Goal: Task Accomplishment & Management: Use online tool/utility

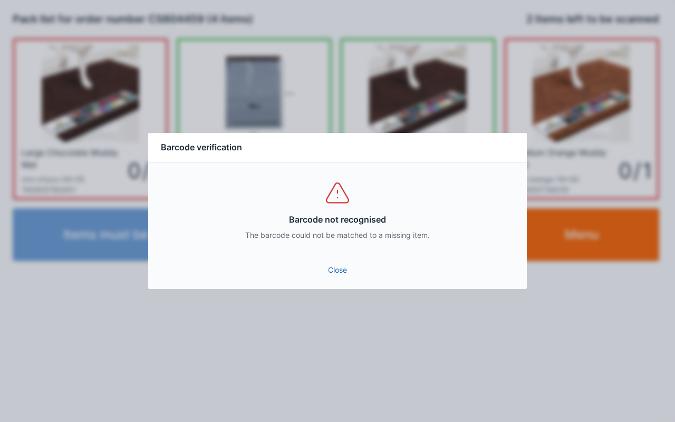
click at [324, 252] on div "Barcode not recognised The barcode could not be matched to a missing item." at bounding box center [337, 209] width 378 height 95
click at [353, 272] on link "Close" at bounding box center [338, 269] width 362 height 19
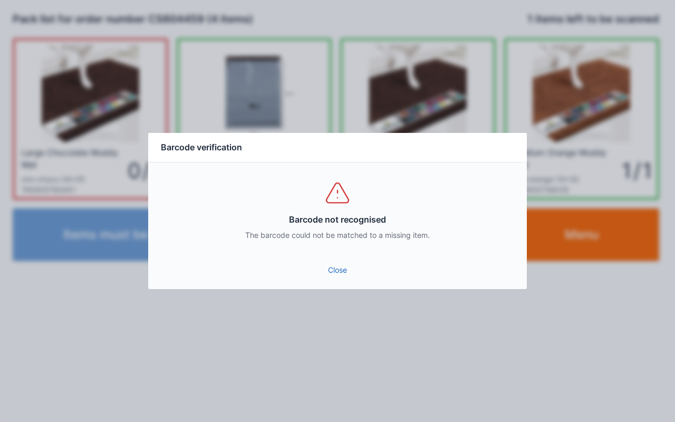
click at [338, 265] on link "Close" at bounding box center [338, 269] width 362 height 19
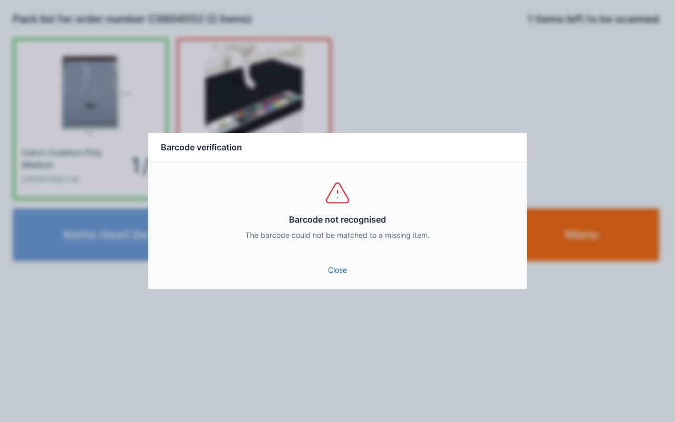
click at [312, 261] on link "Close" at bounding box center [338, 269] width 362 height 19
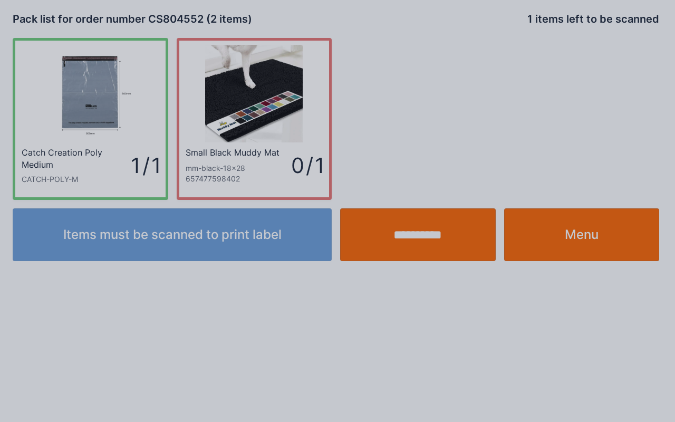
click at [326, 277] on div at bounding box center [337, 211] width 675 height 422
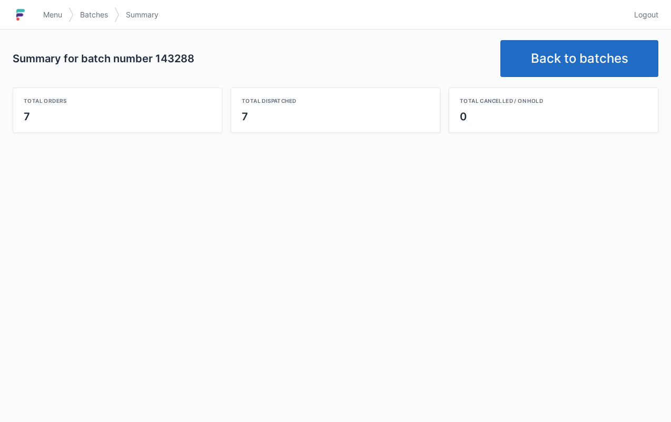
click at [581, 44] on link "Back to batches" at bounding box center [580, 58] width 158 height 37
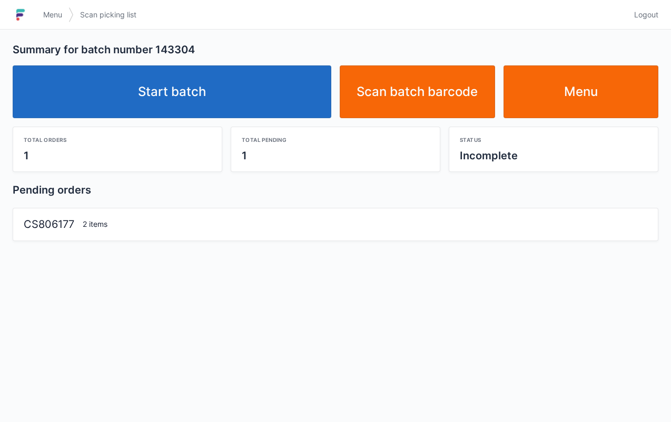
click at [271, 83] on link "Start batch" at bounding box center [172, 91] width 319 height 53
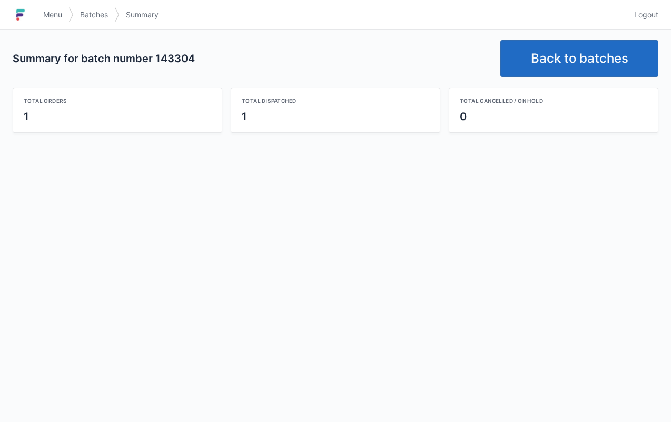
click at [590, 64] on link "Back to batches" at bounding box center [580, 58] width 158 height 37
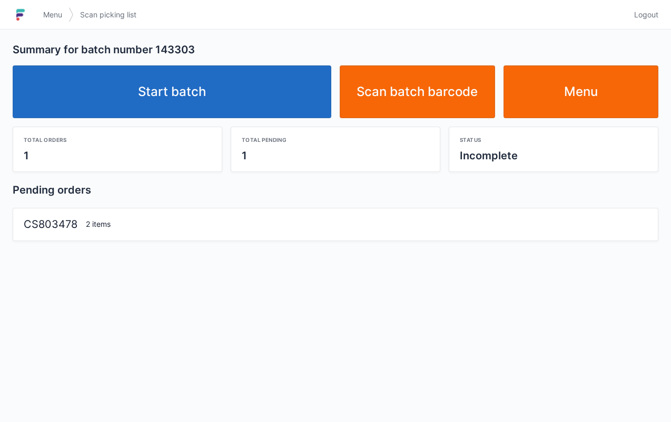
click at [204, 84] on link "Start batch" at bounding box center [172, 91] width 319 height 53
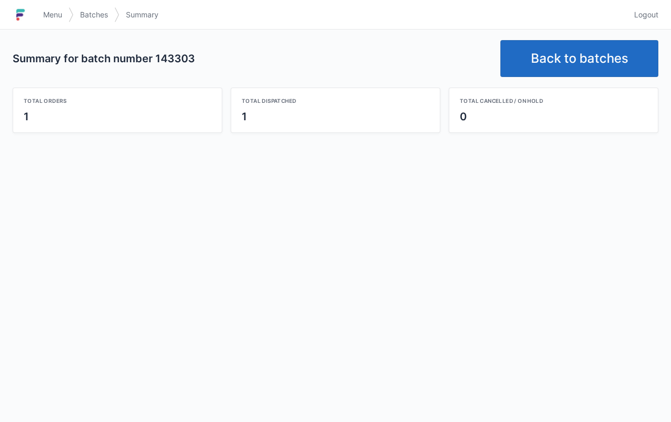
click at [575, 55] on link "Back to batches" at bounding box center [580, 58] width 158 height 37
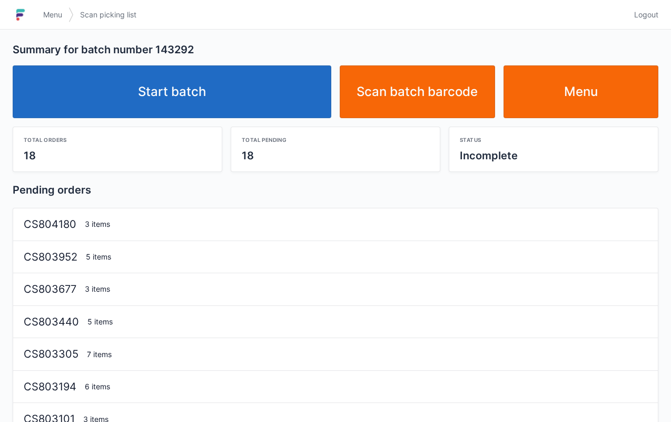
click at [206, 82] on link "Start batch" at bounding box center [172, 91] width 319 height 53
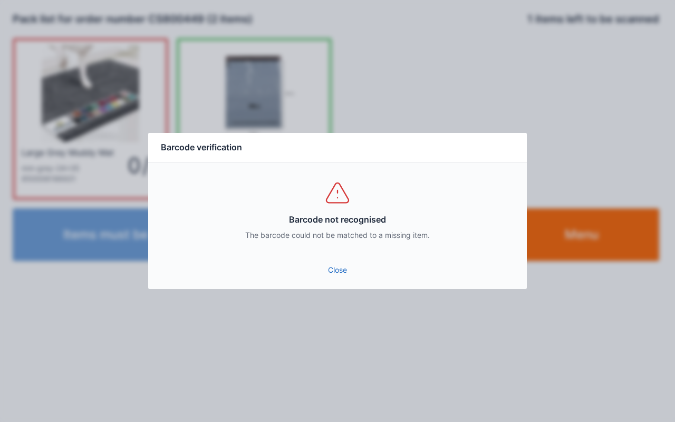
click at [339, 268] on link "Close" at bounding box center [338, 269] width 362 height 19
click at [337, 254] on div "Barcode not recognised The barcode could not be matched to a missing item." at bounding box center [337, 209] width 378 height 95
click at [340, 250] on div "Barcode not recognised The barcode could not be matched to a missing item." at bounding box center [337, 209] width 378 height 95
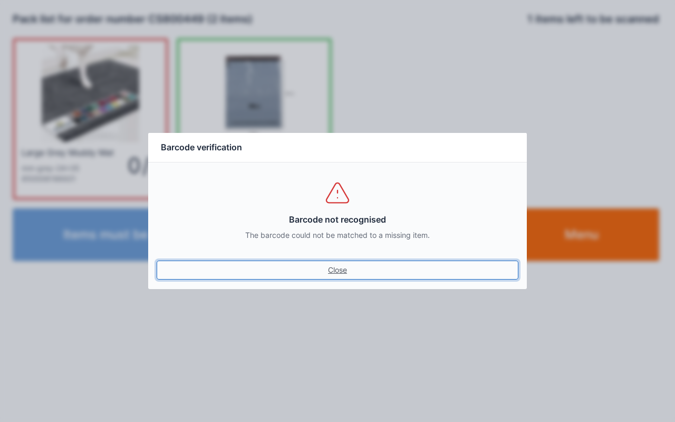
click at [331, 267] on link "Close" at bounding box center [338, 269] width 362 height 19
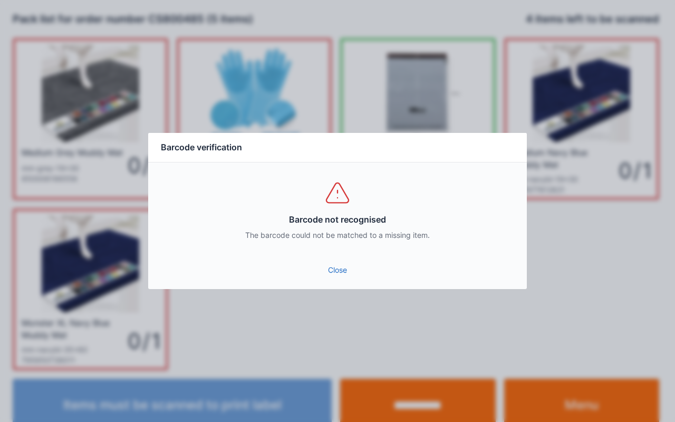
click at [344, 270] on link "Close" at bounding box center [338, 269] width 362 height 19
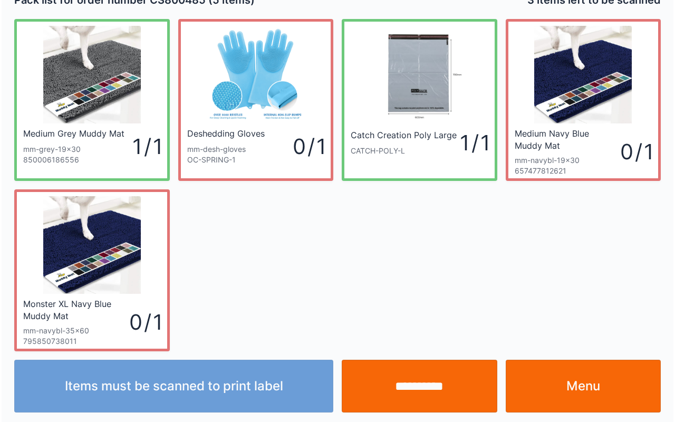
scroll to position [19, 0]
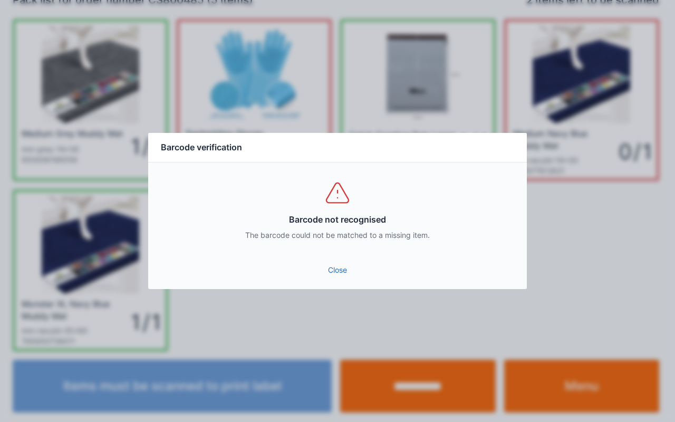
click at [355, 272] on link "Close" at bounding box center [338, 269] width 362 height 19
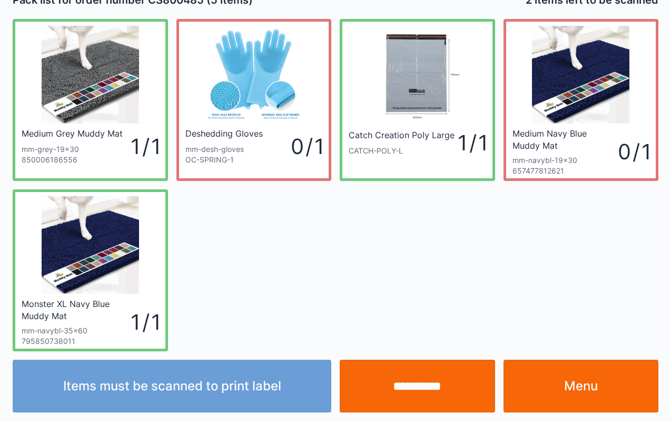
click at [428, 393] on input "**********" at bounding box center [417, 385] width 155 height 53
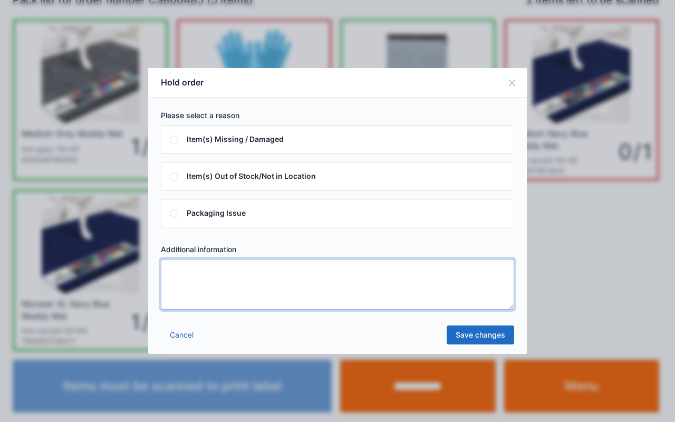
click at [440, 287] on textarea at bounding box center [337, 284] width 353 height 51
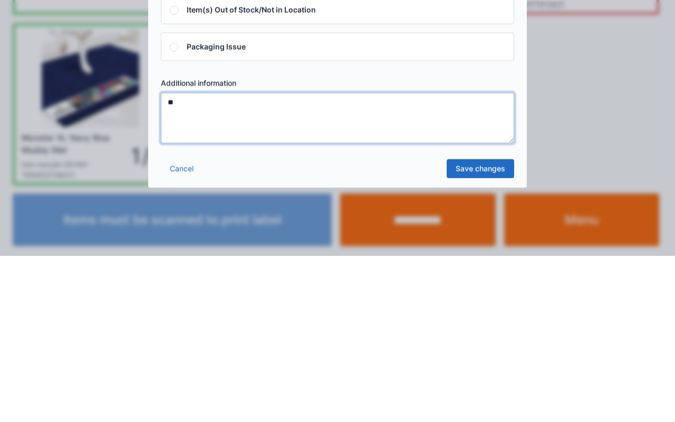
type textarea "**"
click at [471, 335] on link "Save changes" at bounding box center [479, 334] width 67 height 19
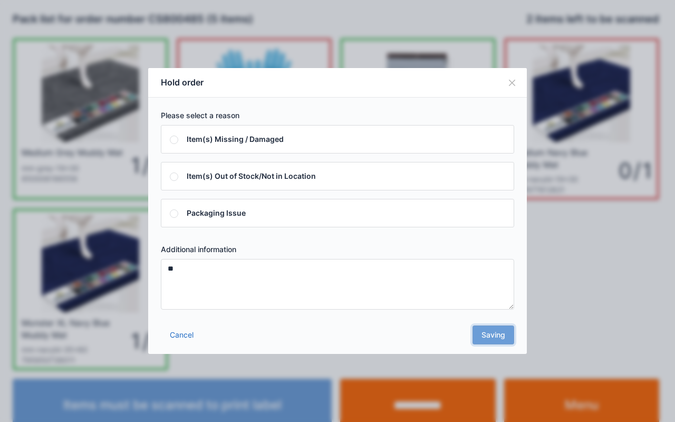
click at [495, 331] on div "Cancel Saving" at bounding box center [337, 338] width 378 height 32
click at [512, 90] on button "Close" at bounding box center [512, 83] width 30 height 30
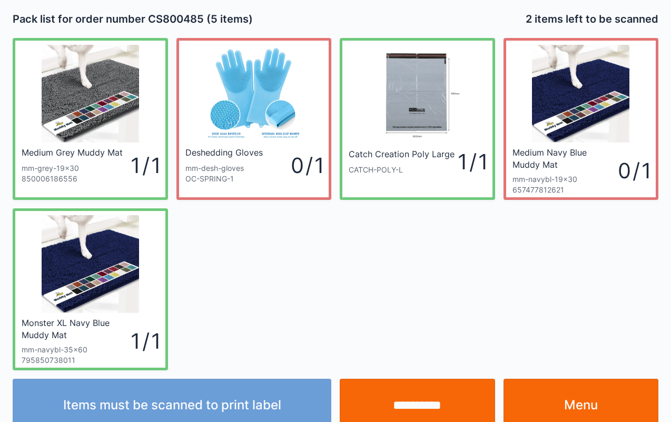
click at [424, 411] on input "**********" at bounding box center [417, 404] width 155 height 53
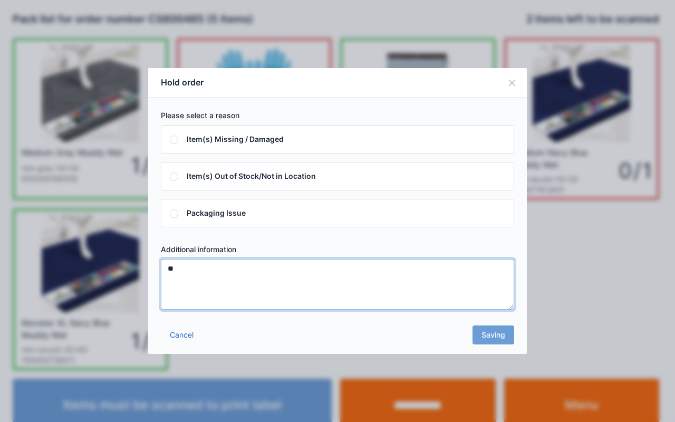
click at [466, 285] on textarea "**" at bounding box center [337, 284] width 353 height 51
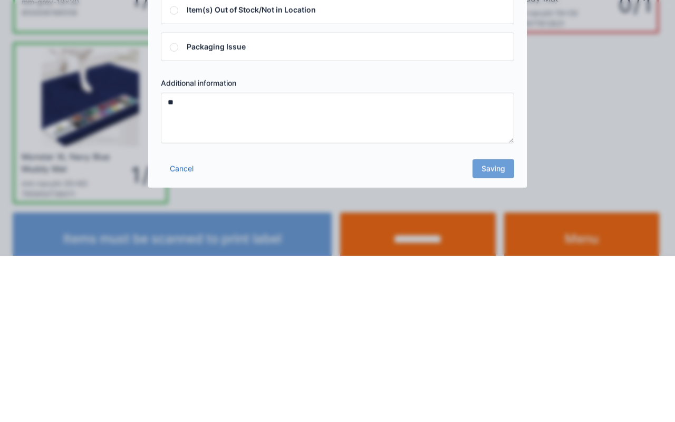
click at [498, 333] on div "Cancel Saving" at bounding box center [337, 338] width 378 height 32
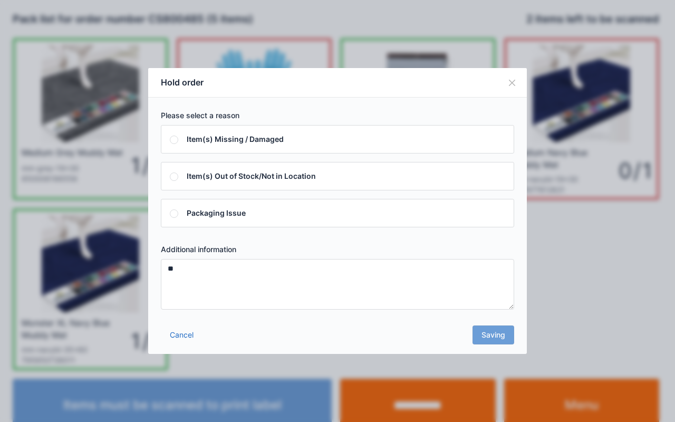
click at [497, 329] on div "Cancel Saving" at bounding box center [337, 338] width 378 height 32
click at [490, 334] on div "Cancel Saving" at bounding box center [337, 338] width 378 height 32
click at [491, 331] on div "Cancel Saving" at bounding box center [337, 338] width 378 height 32
click at [492, 328] on div "Cancel Saving" at bounding box center [337, 338] width 378 height 32
click at [491, 332] on div "Cancel Saving" at bounding box center [337, 338] width 378 height 32
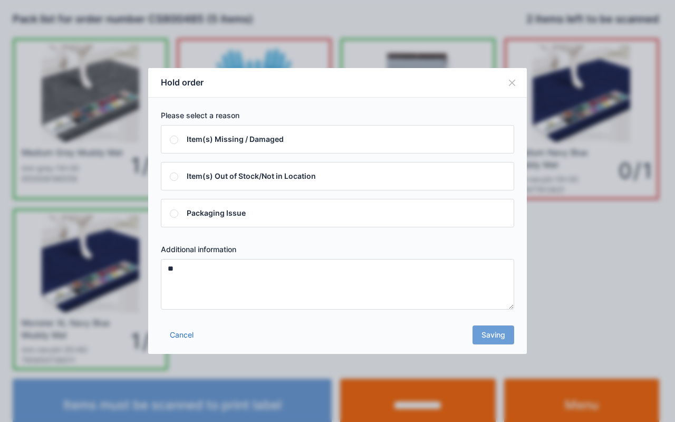
click at [494, 333] on div "Cancel Saving" at bounding box center [337, 338] width 378 height 32
click at [496, 328] on div "Cancel Saving" at bounding box center [337, 338] width 378 height 32
click at [178, 215] on span "Packaging Issue" at bounding box center [337, 213] width 353 height 28
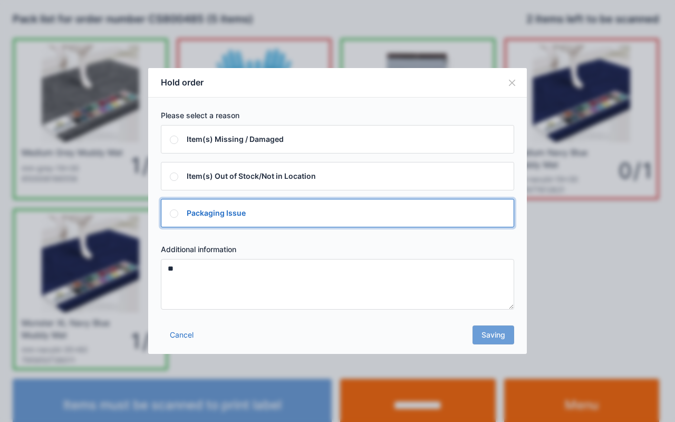
click at [484, 328] on div "Cancel Saving" at bounding box center [337, 338] width 378 height 32
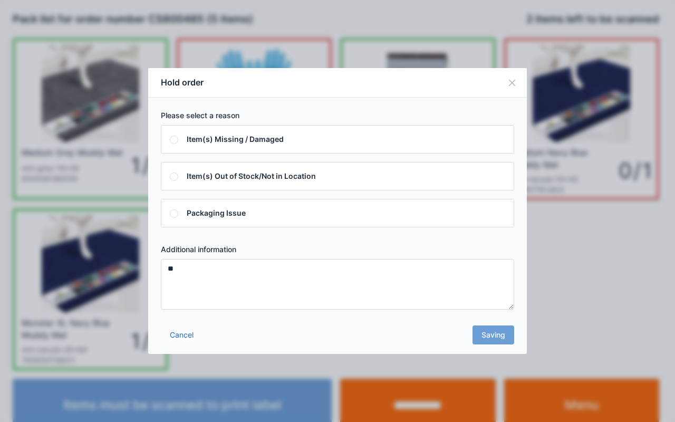
click at [177, 143] on span at bounding box center [174, 139] width 8 height 11
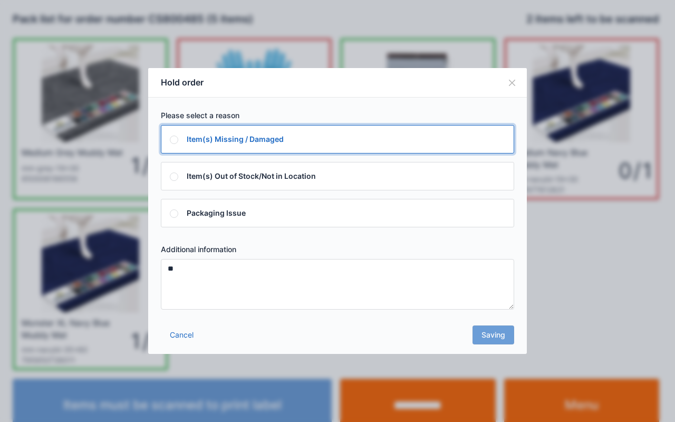
click at [490, 347] on div "Cancel Saving" at bounding box center [337, 338] width 378 height 32
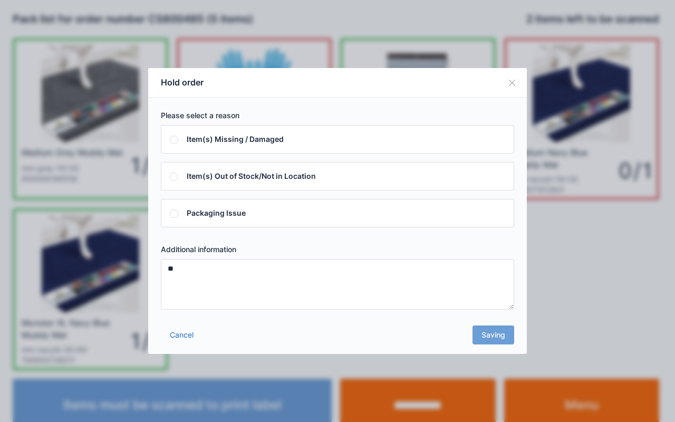
click at [495, 329] on div "Cancel Saving" at bounding box center [337, 338] width 378 height 32
click at [497, 328] on div "Cancel Saving" at bounding box center [337, 338] width 378 height 32
click at [492, 329] on div "Cancel Saving" at bounding box center [337, 338] width 378 height 32
click at [493, 328] on div "Cancel Saving" at bounding box center [337, 338] width 378 height 32
click at [495, 345] on div "Cancel Saving" at bounding box center [337, 338] width 378 height 32
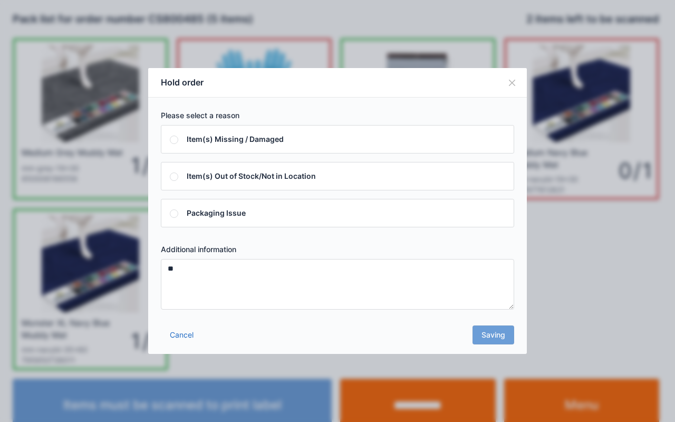
click at [499, 340] on div "Cancel Saving" at bounding box center [337, 338] width 378 height 32
click at [610, 294] on div "Hold order Please select a reason Item(s) Missing / Damaged Item(s) Out of Stoc…" at bounding box center [337, 211] width 675 height 422
click at [512, 75] on button "Close" at bounding box center [512, 83] width 30 height 30
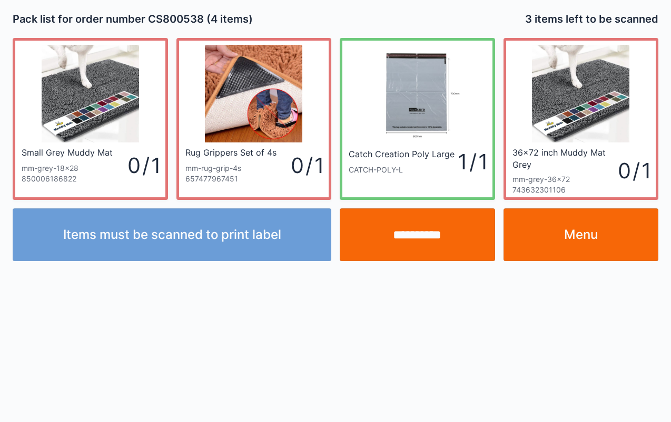
click at [605, 227] on link "Menu" at bounding box center [581, 234] width 155 height 53
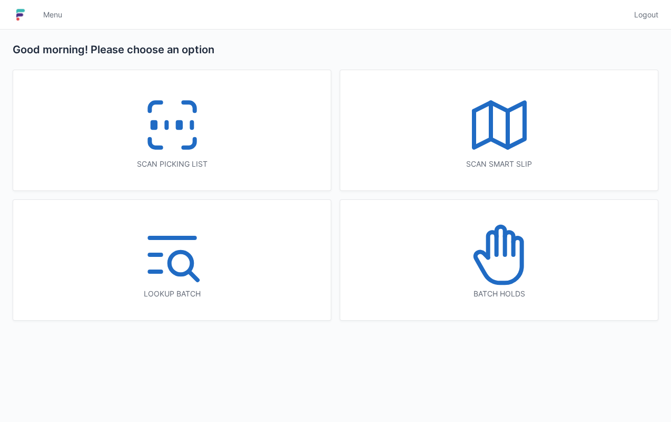
click at [501, 267] on icon at bounding box center [499, 254] width 67 height 67
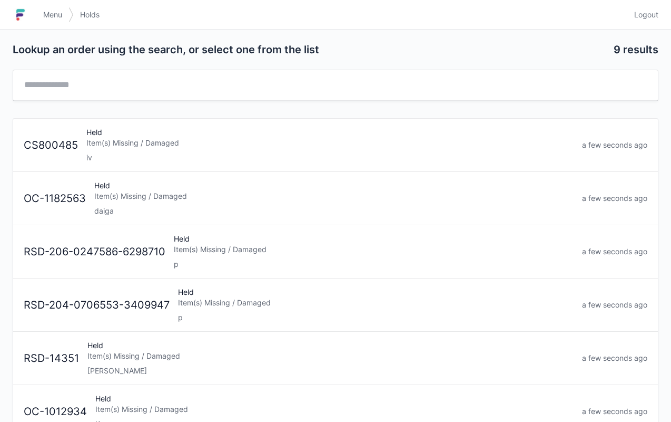
click at [155, 133] on div "Held Item(s) Missing / Damaged iv" at bounding box center [330, 145] width 496 height 36
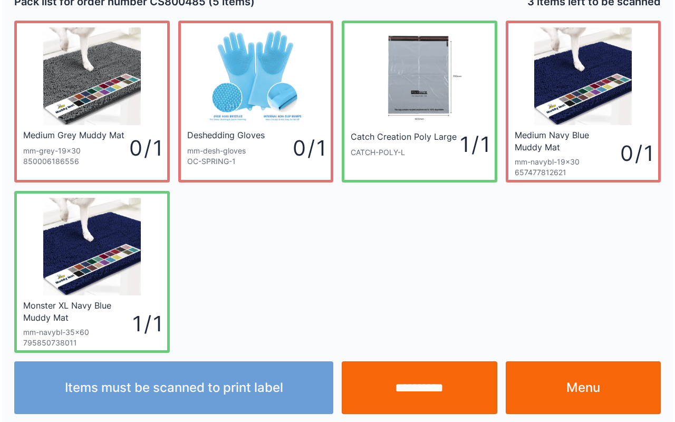
scroll to position [19, 0]
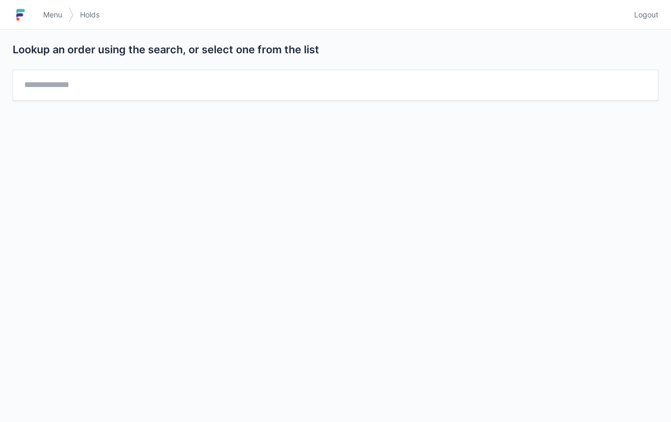
click at [48, 8] on link "Menu" at bounding box center [53, 14] width 32 height 19
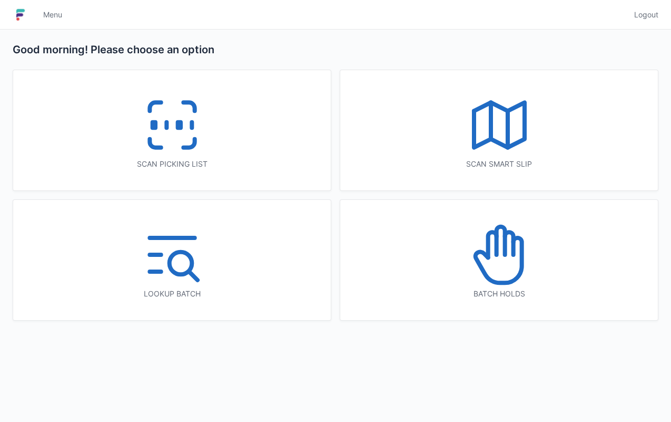
click at [174, 110] on icon at bounding box center [172, 124] width 67 height 67
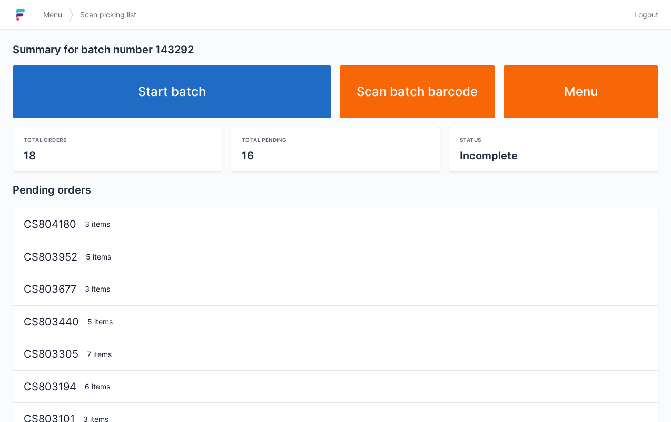
click at [181, 83] on link "Start batch" at bounding box center [172, 91] width 319 height 53
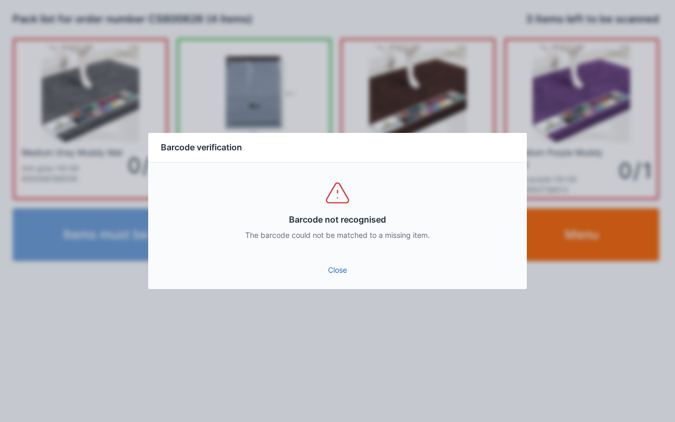
click at [334, 278] on link "Close" at bounding box center [338, 269] width 362 height 19
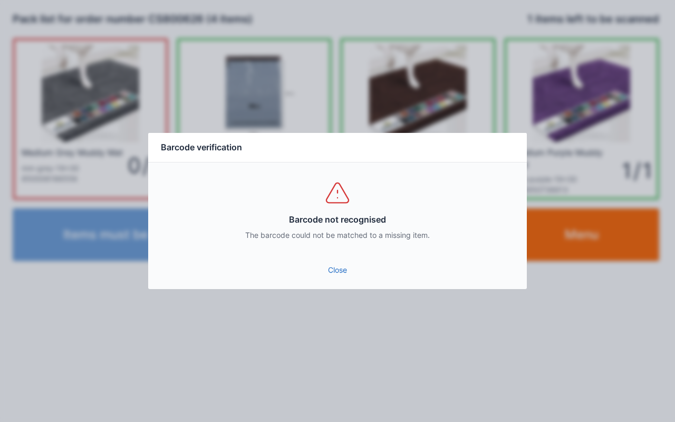
click at [365, 252] on div "Barcode not recognised The barcode could not be matched to a missing item." at bounding box center [337, 209] width 378 height 95
click at [327, 262] on link "Close" at bounding box center [338, 269] width 362 height 19
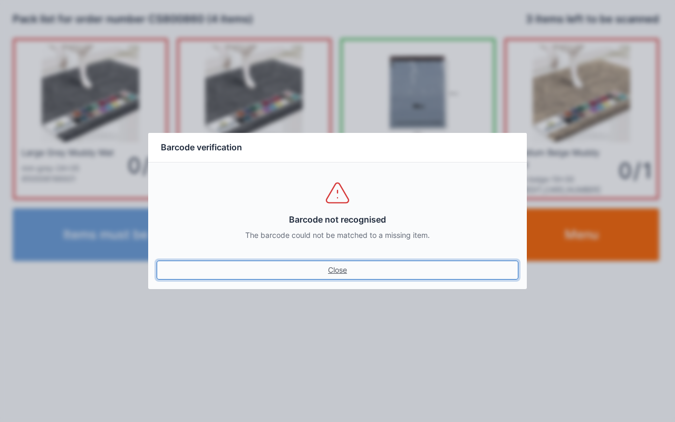
click at [344, 261] on link "Close" at bounding box center [338, 269] width 362 height 19
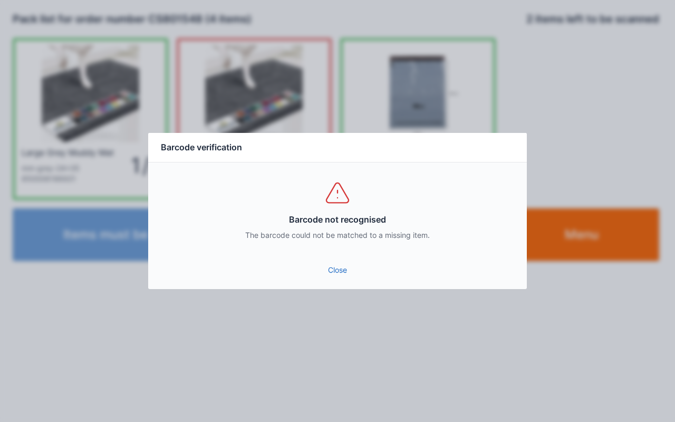
click at [343, 270] on link "Close" at bounding box center [338, 269] width 362 height 19
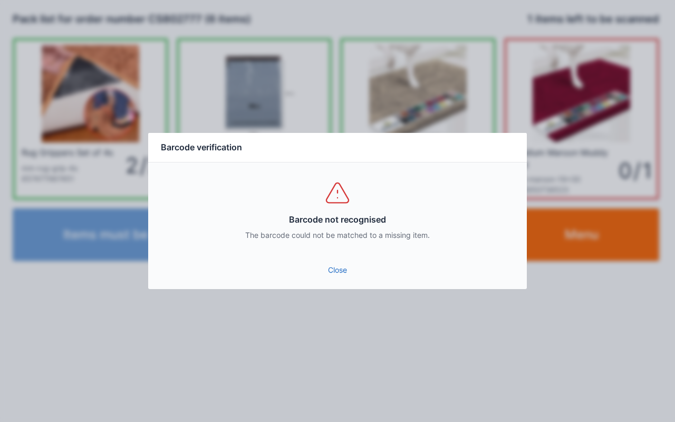
click at [327, 270] on link "Close" at bounding box center [338, 269] width 362 height 19
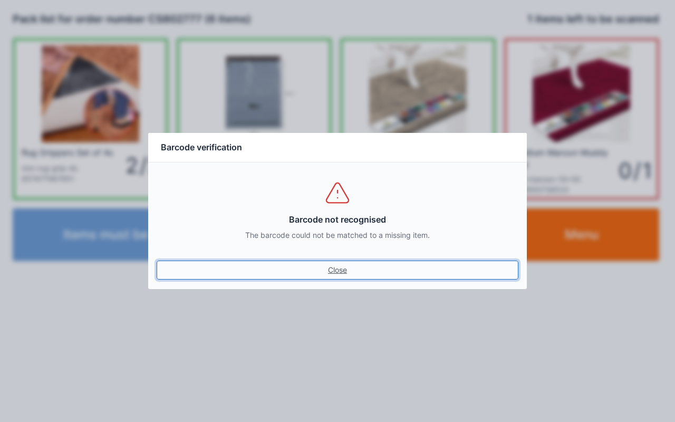
click at [328, 270] on link "Close" at bounding box center [338, 269] width 362 height 19
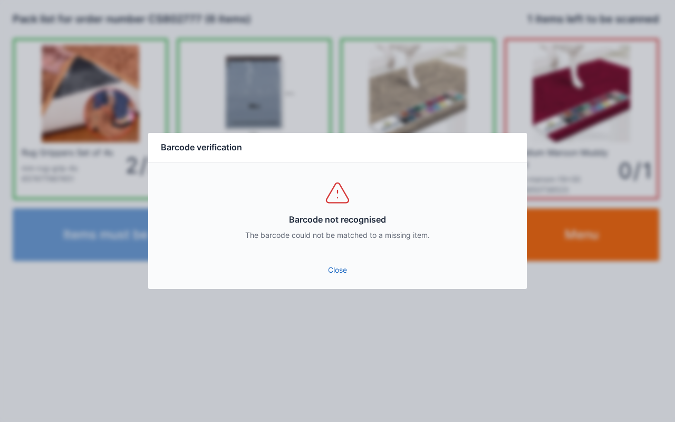
click at [324, 273] on link "Close" at bounding box center [338, 269] width 362 height 19
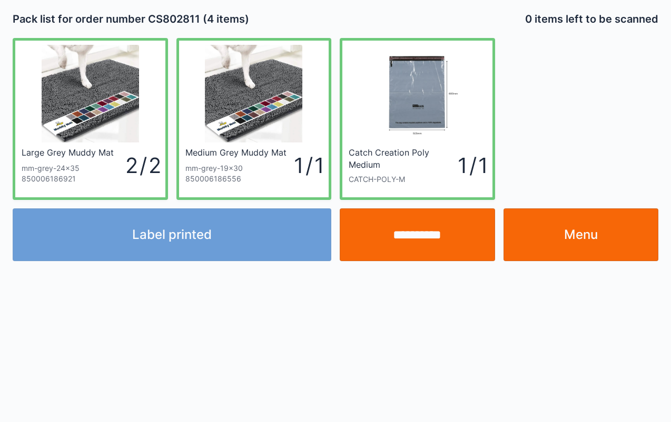
click at [557, 378] on div "**********" at bounding box center [335, 211] width 671 height 422
click at [428, 335] on div "**********" at bounding box center [335, 211] width 671 height 422
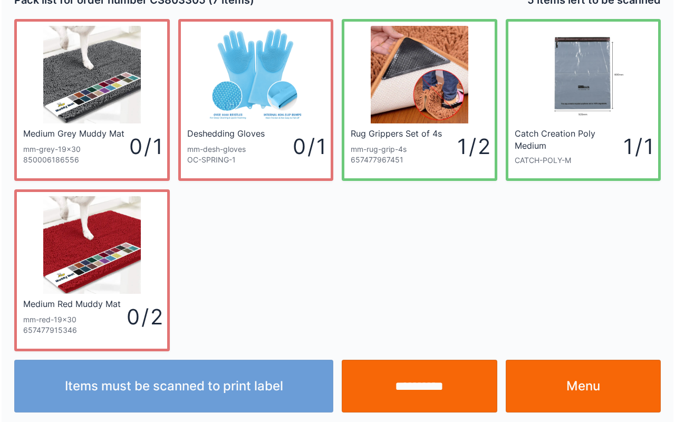
scroll to position [19, 0]
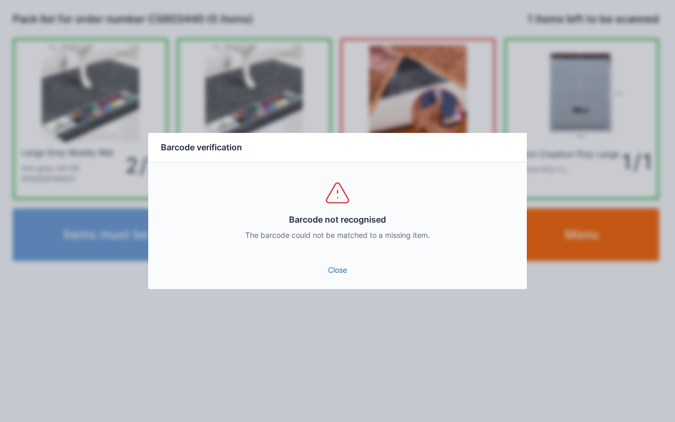
click at [342, 277] on link "Close" at bounding box center [338, 269] width 362 height 19
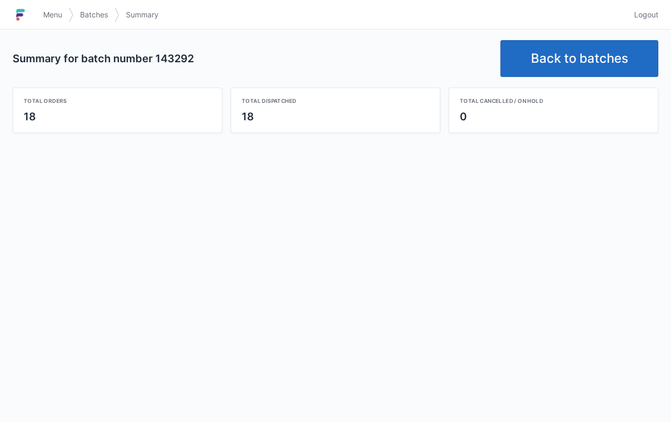
click at [598, 60] on link "Back to batches" at bounding box center [580, 58] width 158 height 37
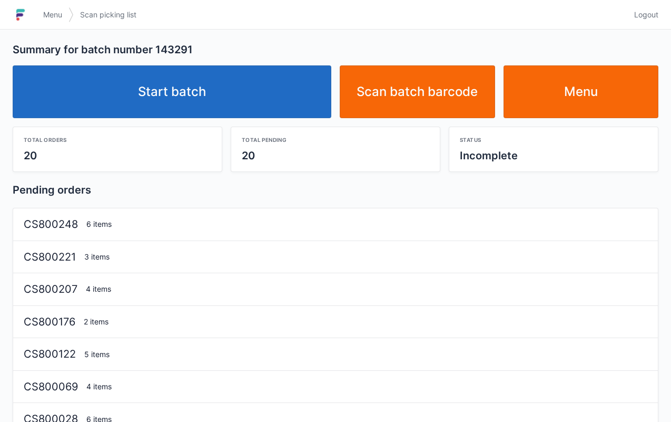
click at [226, 79] on link "Start batch" at bounding box center [172, 91] width 319 height 53
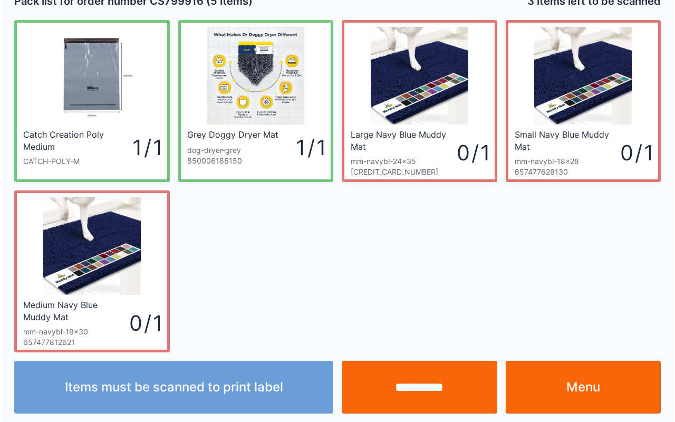
scroll to position [19, 0]
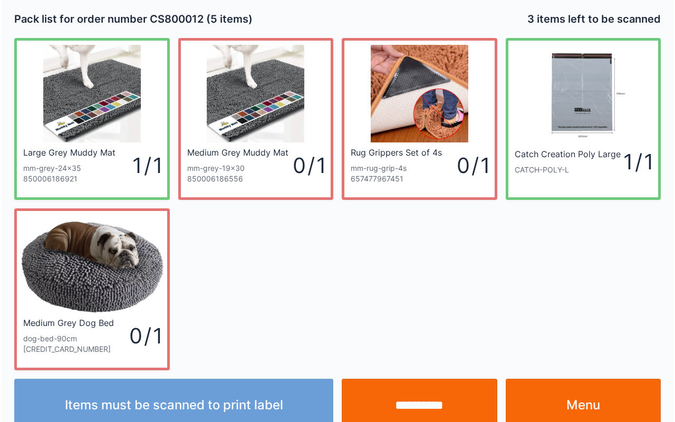
scroll to position [19, 0]
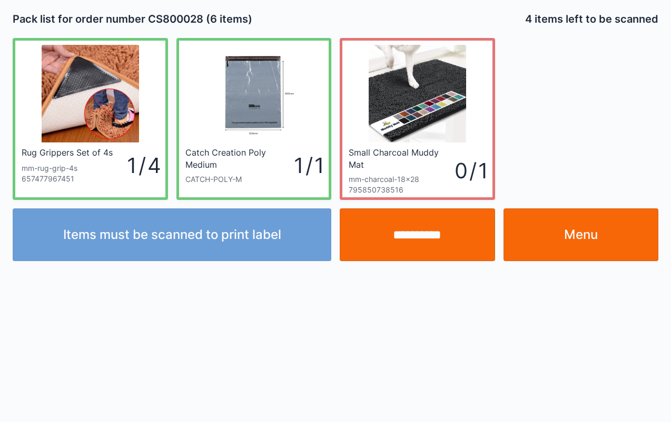
click at [670, 235] on div "**********" at bounding box center [335, 230] width 671 height 61
click at [452, 419] on div "**********" at bounding box center [335, 211] width 671 height 422
click at [451, 421] on div "**********" at bounding box center [335, 211] width 671 height 422
click at [1, 358] on div "**********" at bounding box center [335, 211] width 671 height 422
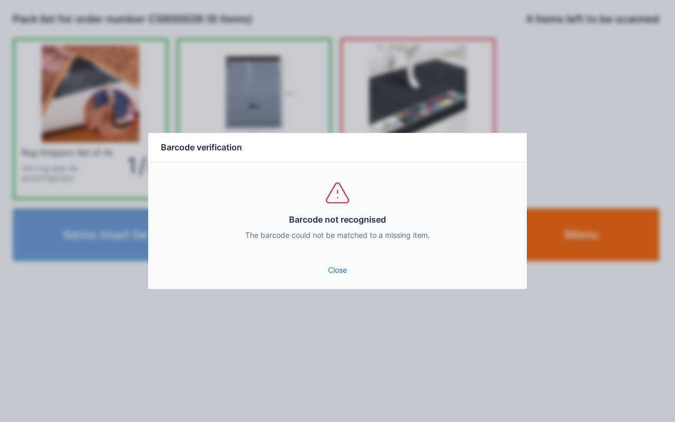
click at [339, 262] on link "Close" at bounding box center [338, 269] width 362 height 19
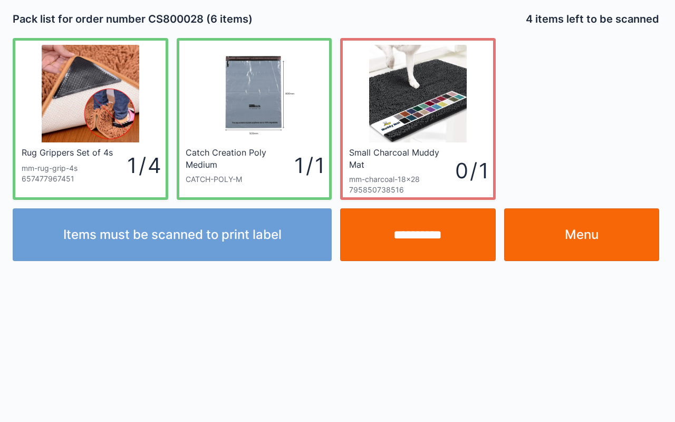
click at [352, 264] on div at bounding box center [337, 211] width 675 height 422
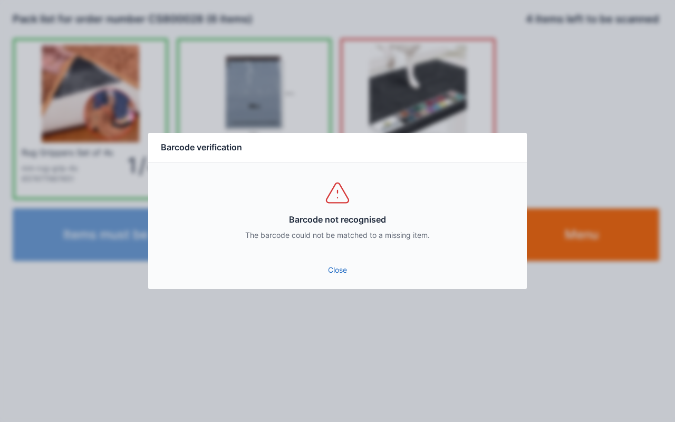
click at [338, 260] on link "Close" at bounding box center [338, 269] width 362 height 19
